Goal: Communication & Community: Answer question/provide support

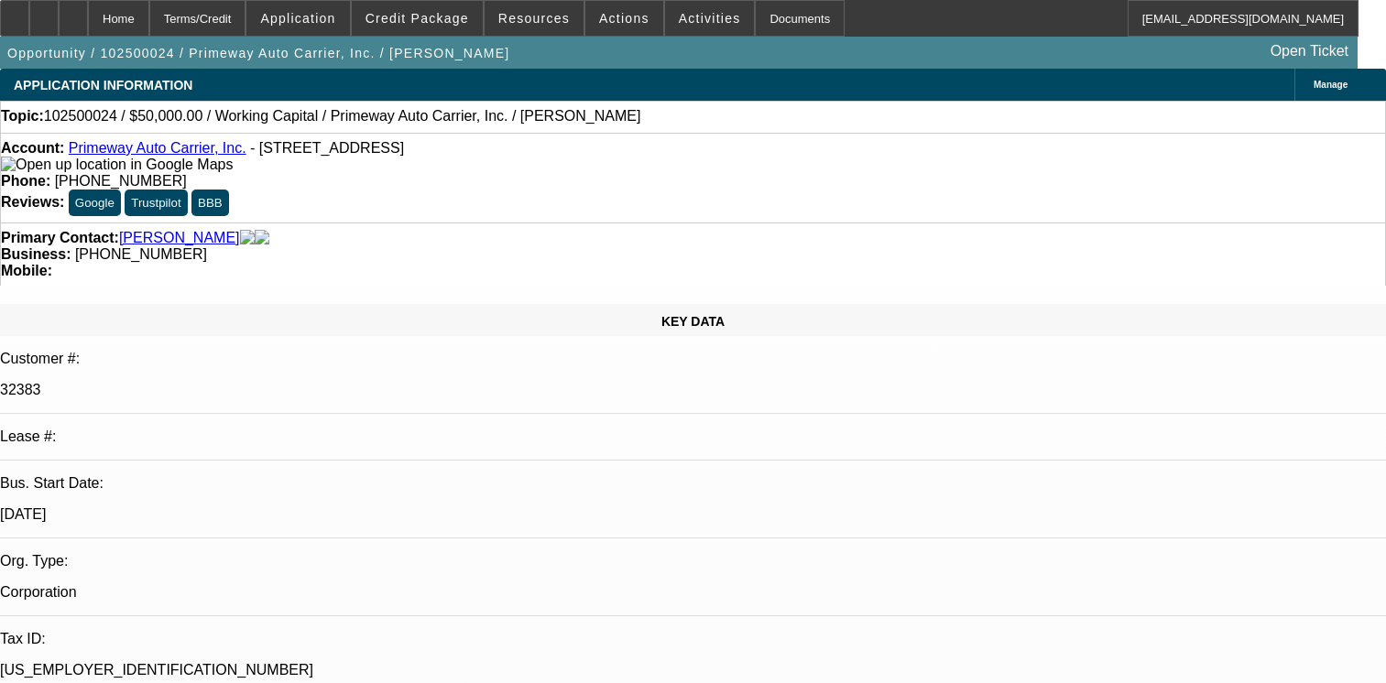
select select "0"
select select "2"
select select "0.1"
select select "4"
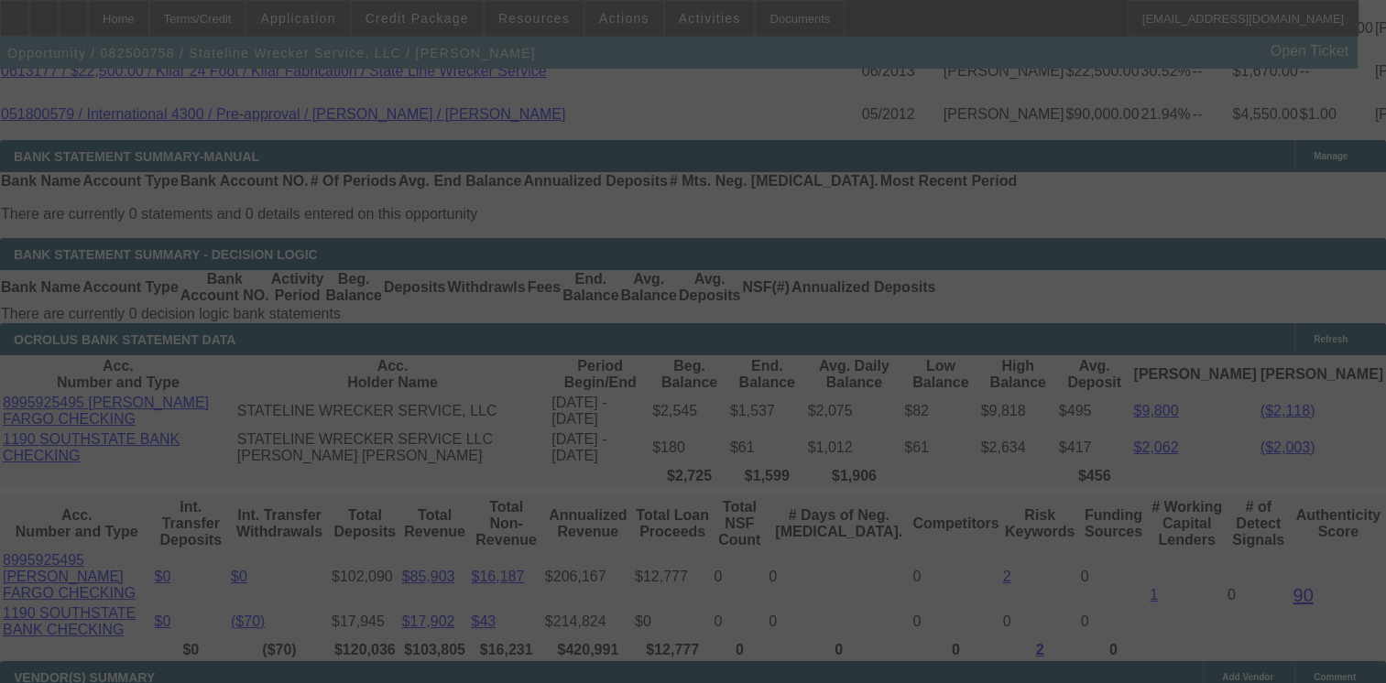
scroll to position [3478, 0]
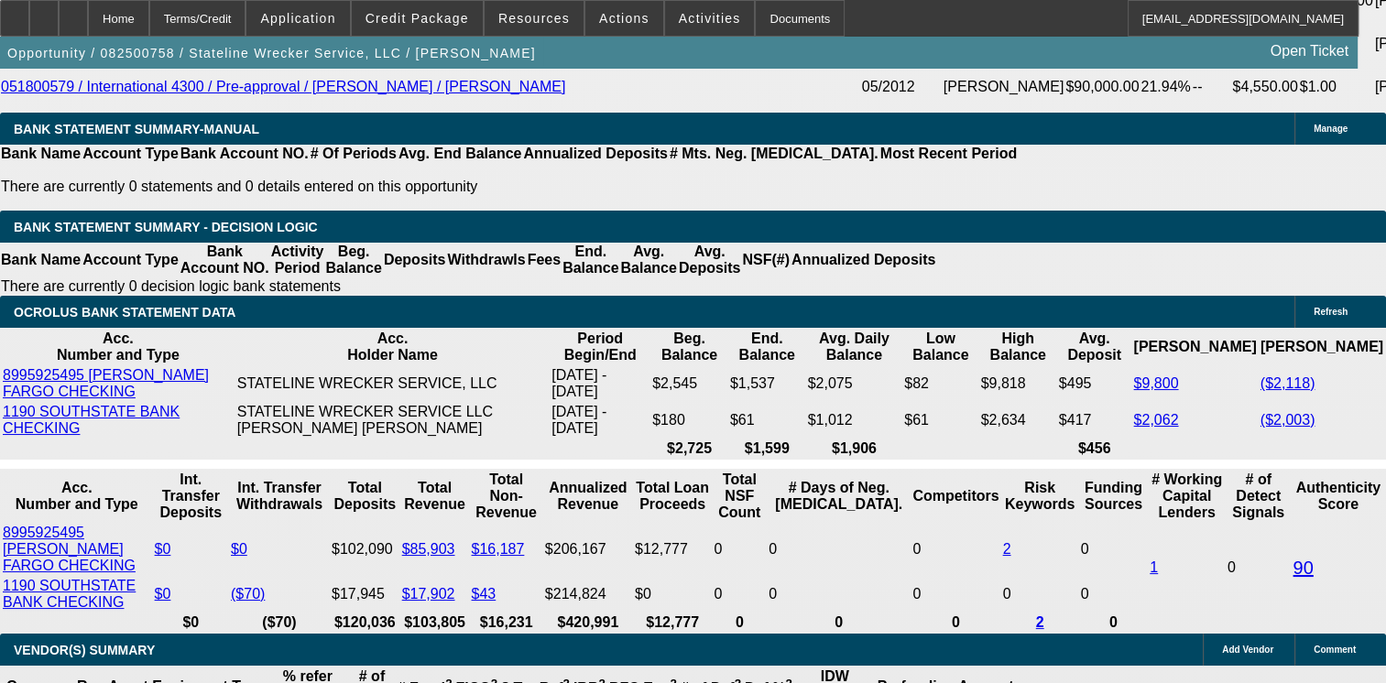
select select "0"
select select "2"
select select "0.1"
select select "0"
select select "2"
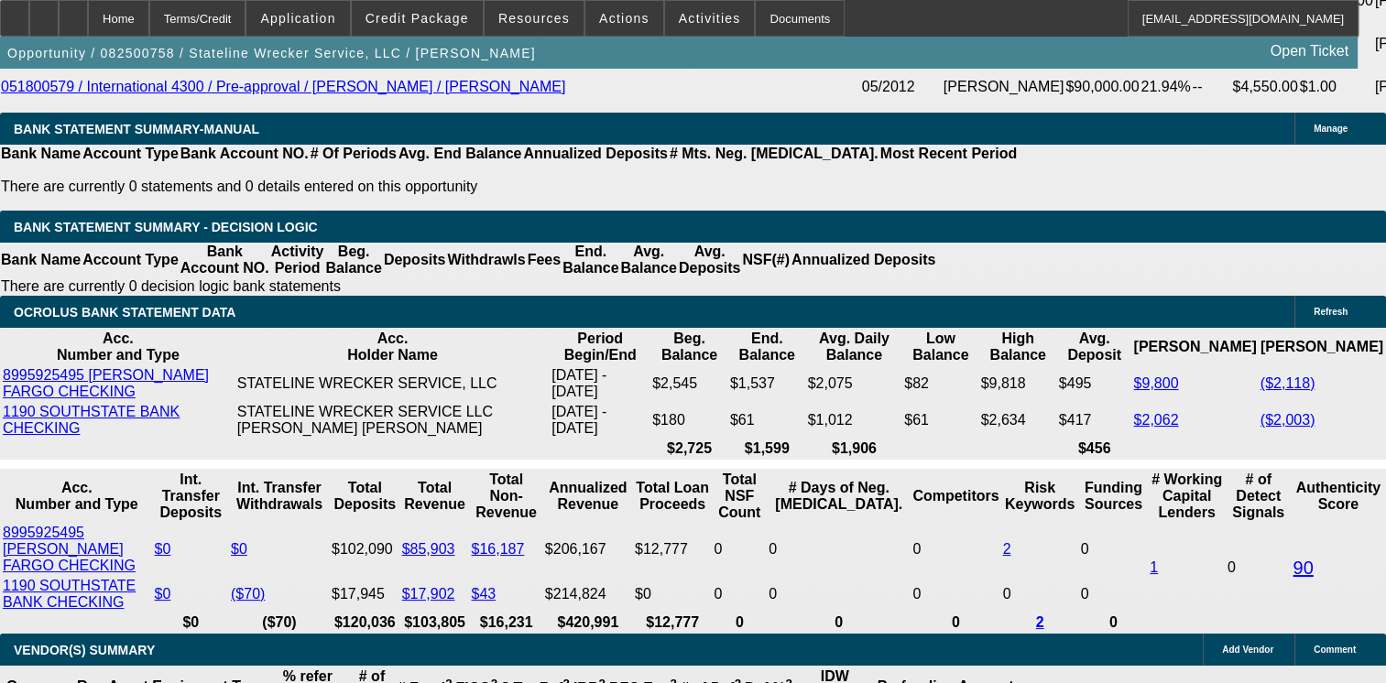
select select "0.1"
select select "0"
select select "2"
select select "0.1"
select select "0"
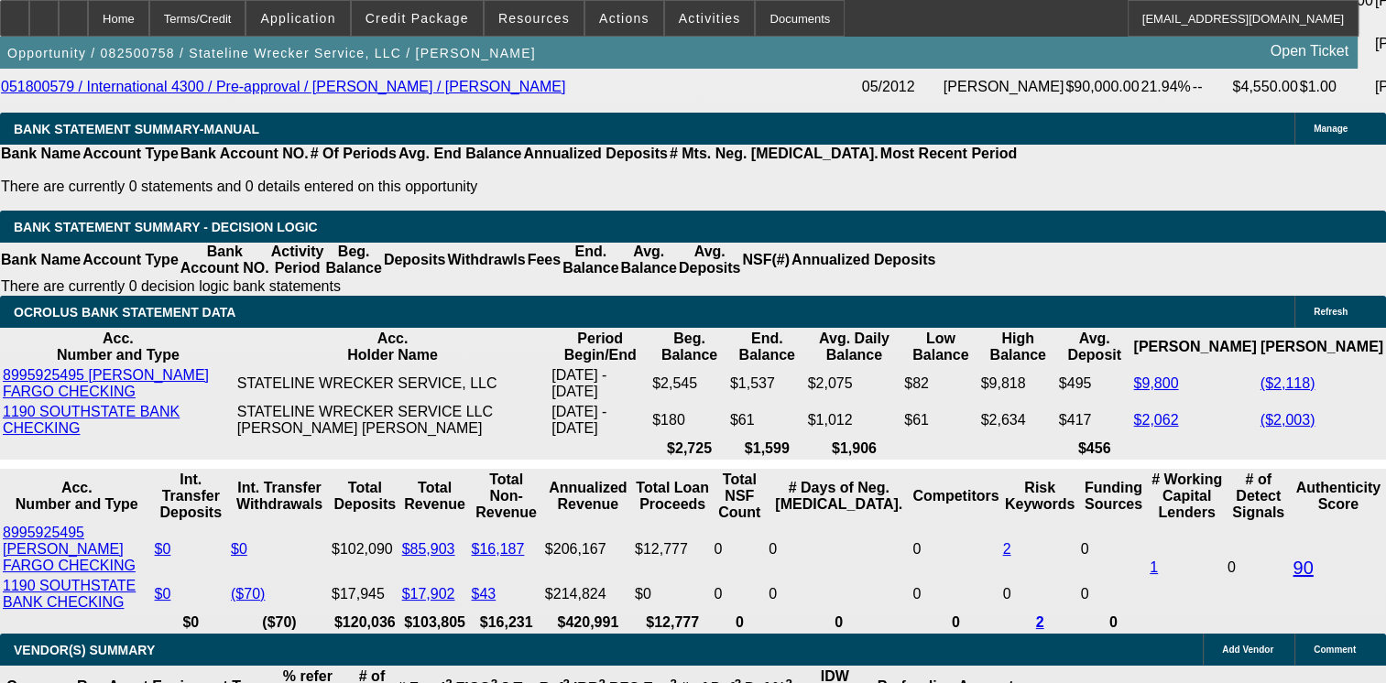
select select "2"
select select "0.1"
select select "1"
select select "2"
select select "4"
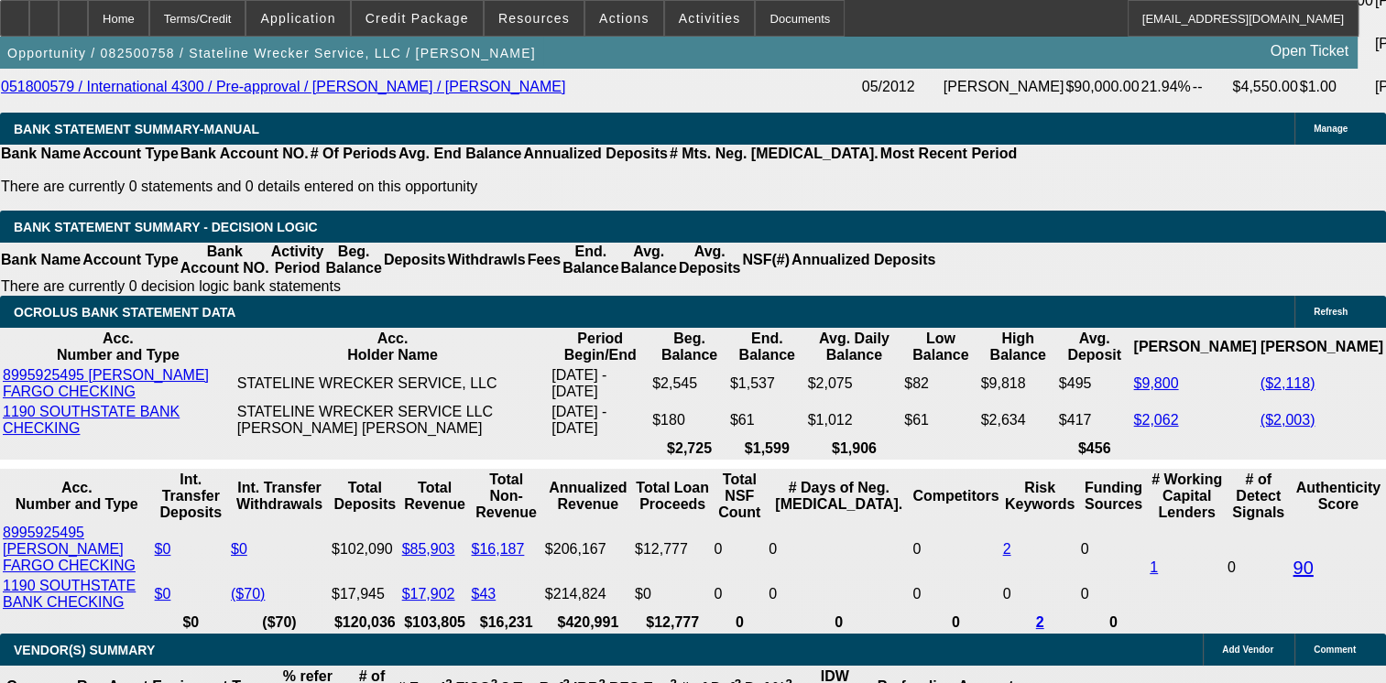
select select "1"
select select "2"
select select "4"
select select "1"
select select "2"
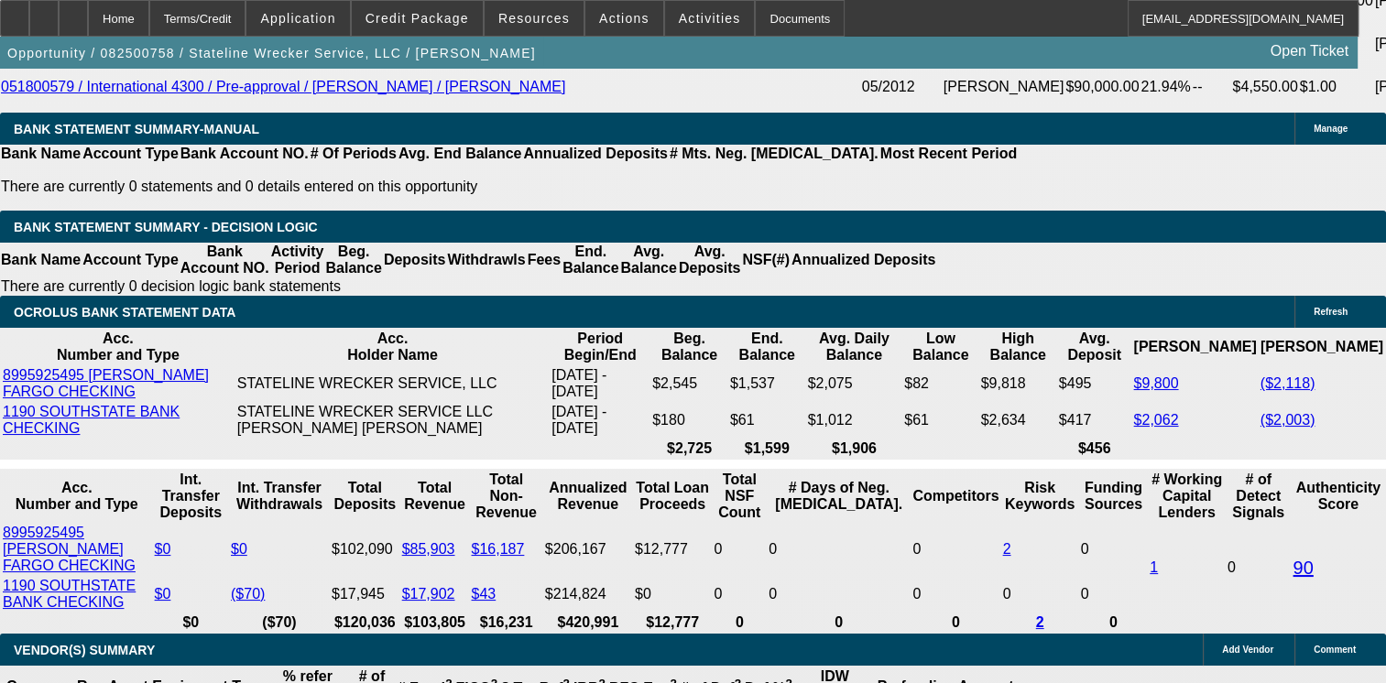
select select "4"
select select "1"
select select "2"
select select "4"
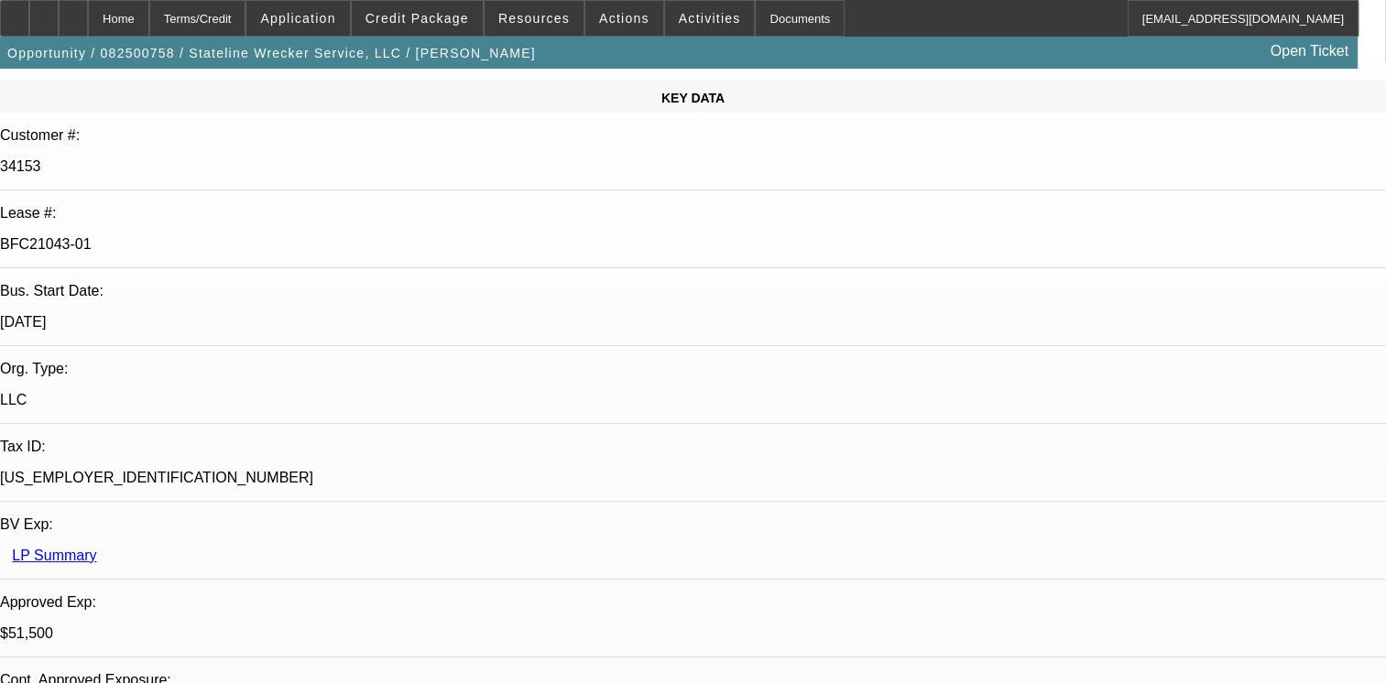
scroll to position [0, 0]
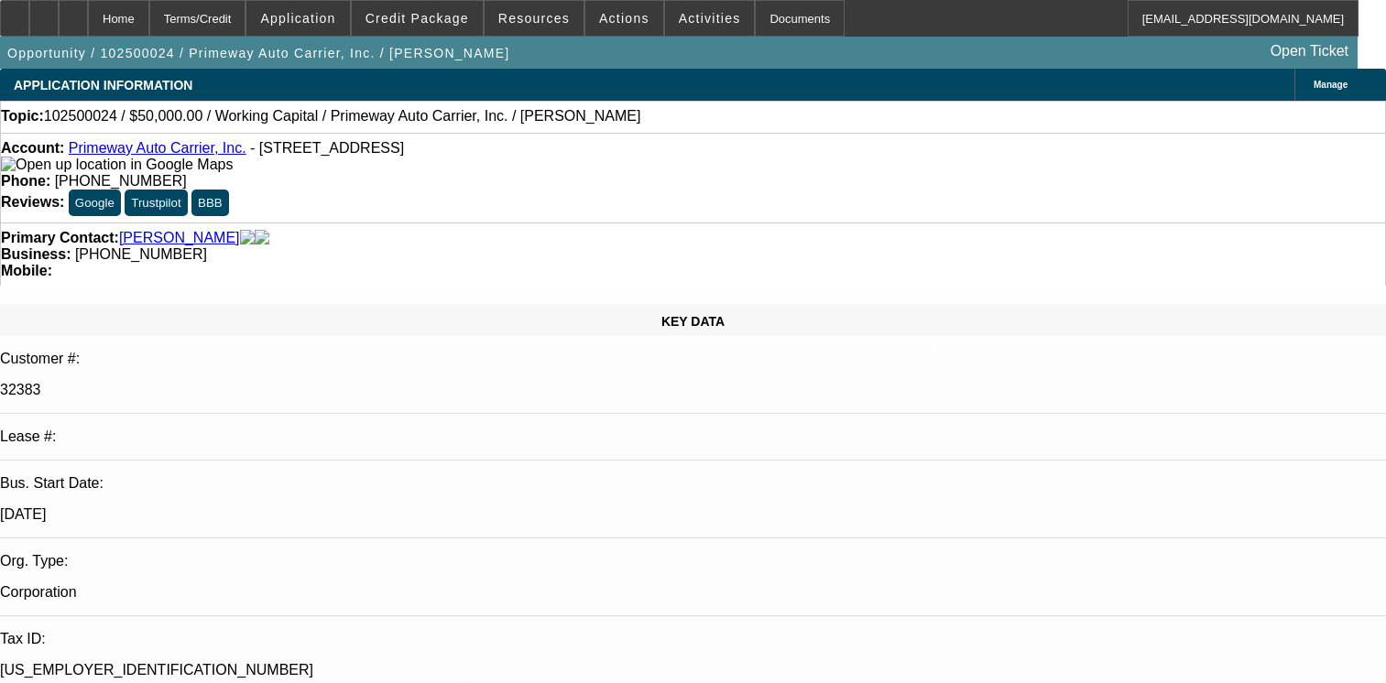
select select "0"
select select "2"
select select "0.1"
select select "4"
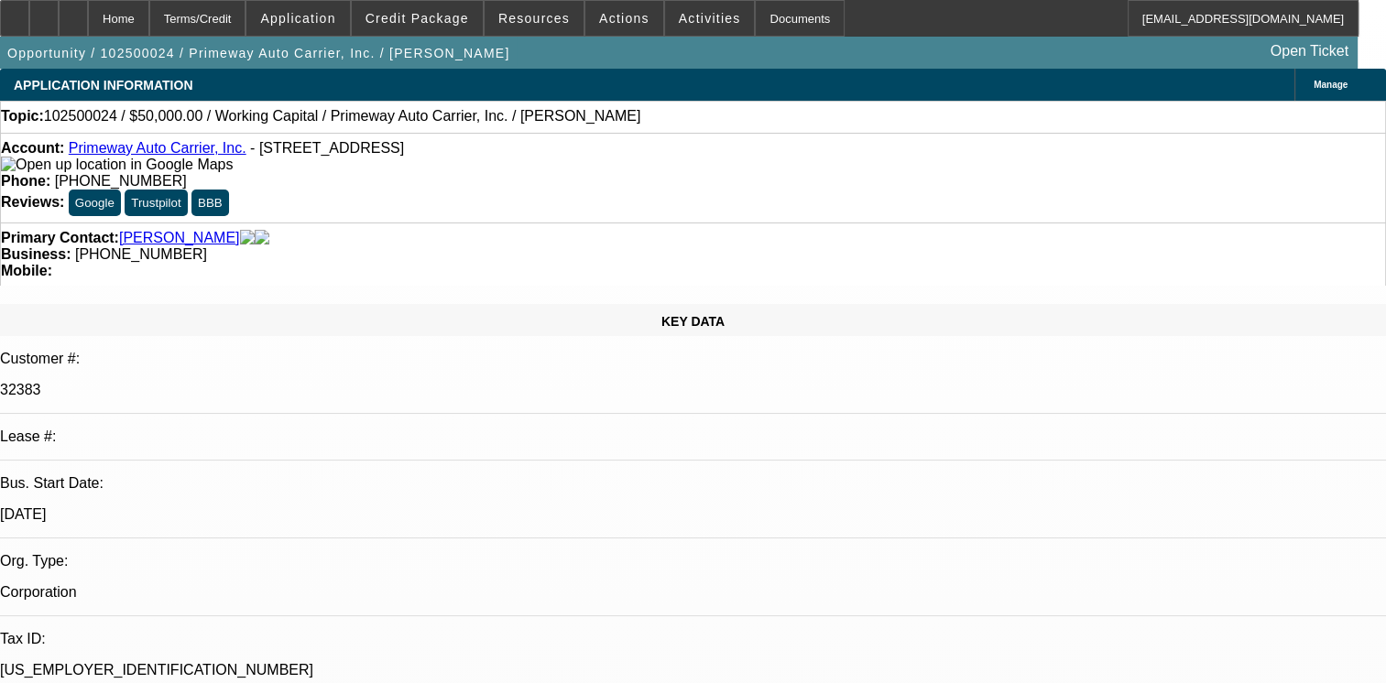
drag, startPoint x: 1168, startPoint y: 328, endPoint x: 1150, endPoint y: 335, distance: 18.9
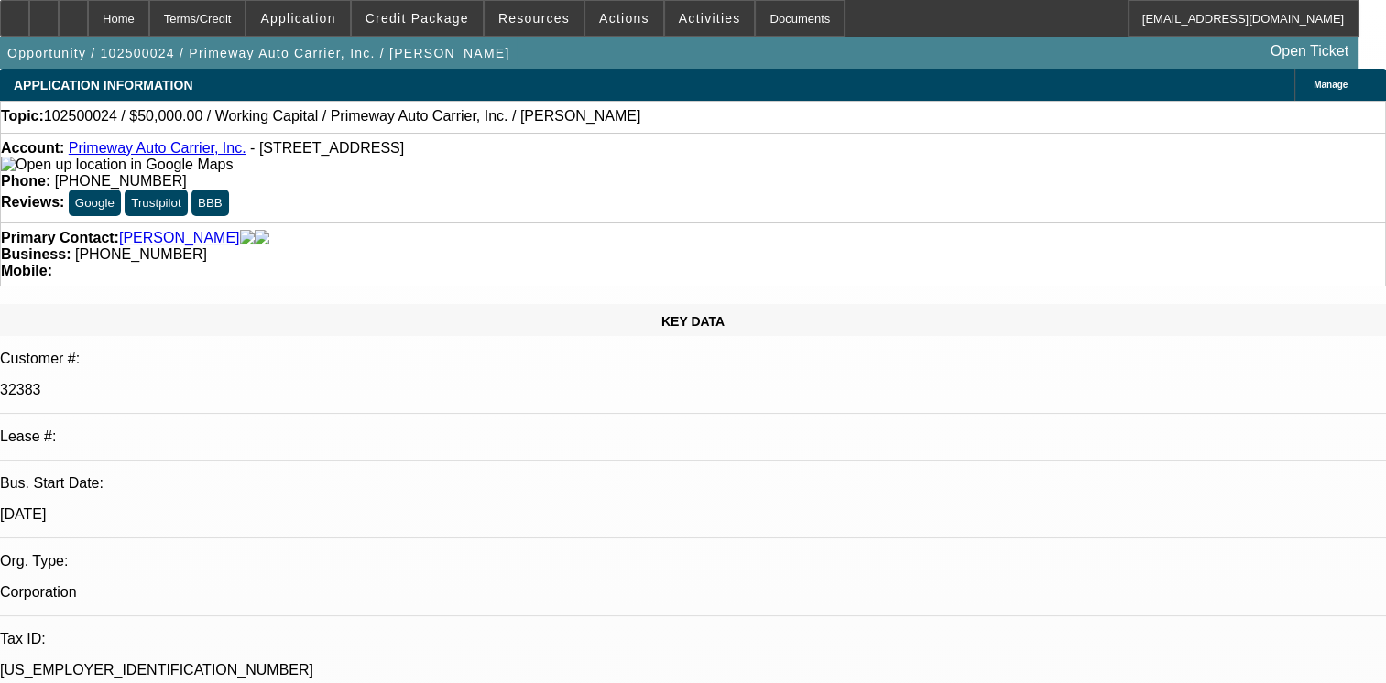
type textarea "001- ACTIVE SVC DEAL PAYMENTS MAD EON TIME EXCEPT LAST MONTHS PAYMENT IS STILL …"
radio input "true"
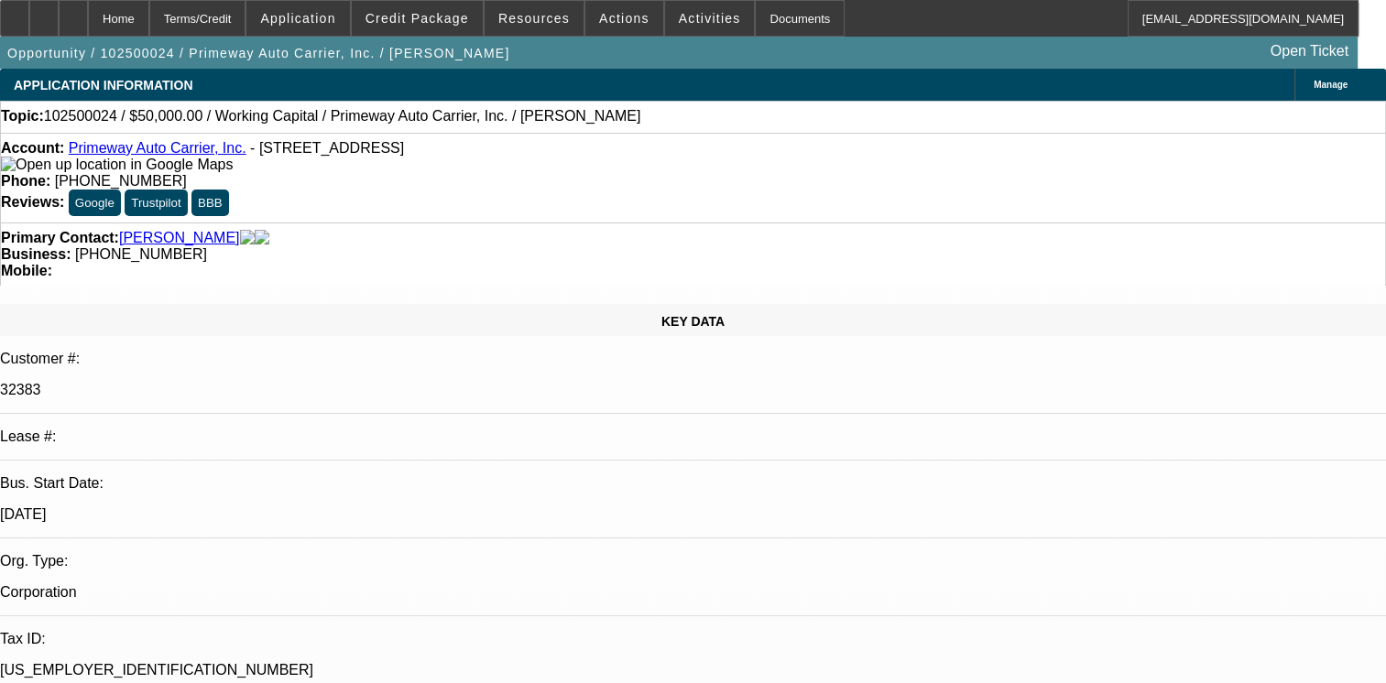
scroll to position [0, 0]
